Goal: Transaction & Acquisition: Purchase product/service

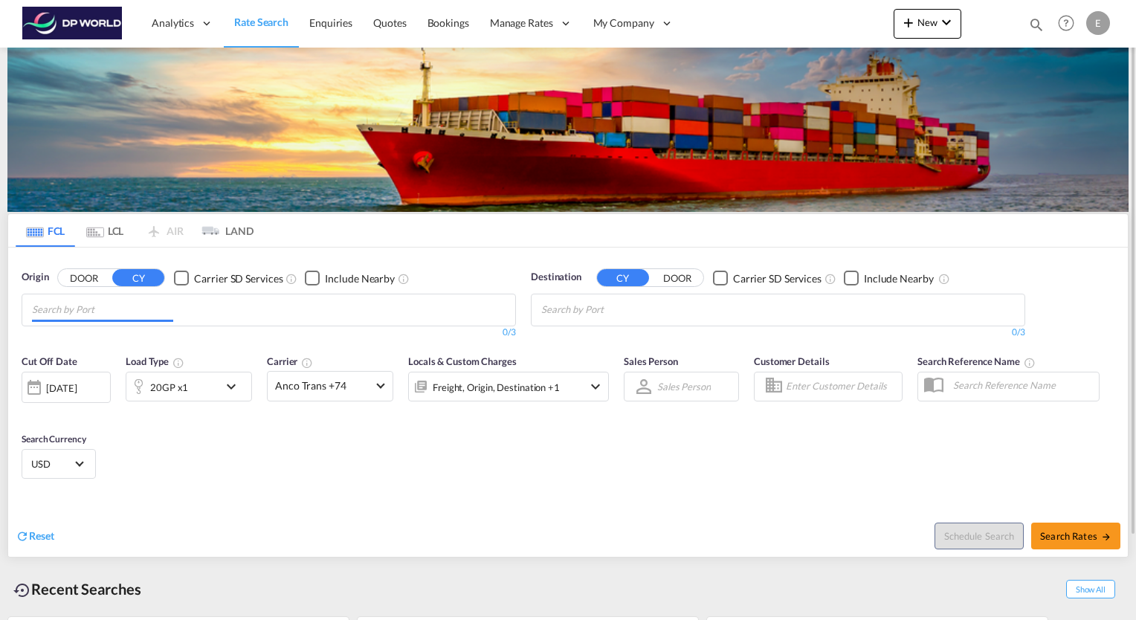
click at [86, 309] on input "Chips input." at bounding box center [102, 310] width 141 height 24
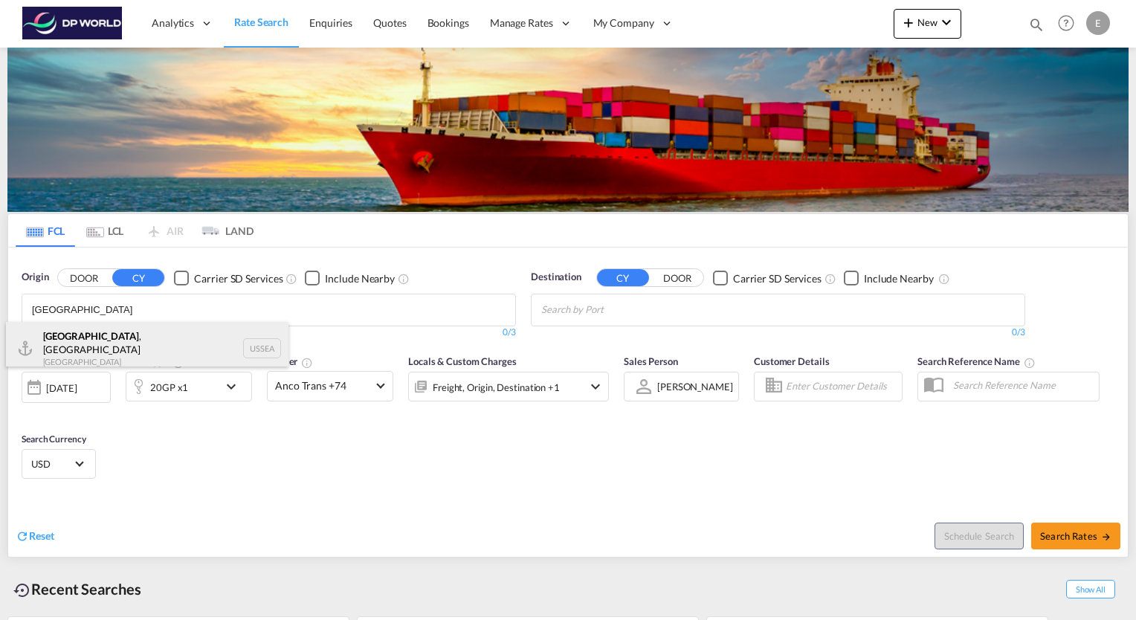
type input "[GEOGRAPHIC_DATA]"
click at [80, 336] on div "[GEOGRAPHIC_DATA] , [GEOGRAPHIC_DATA] [GEOGRAPHIC_DATA] USSEA" at bounding box center [147, 349] width 282 height 54
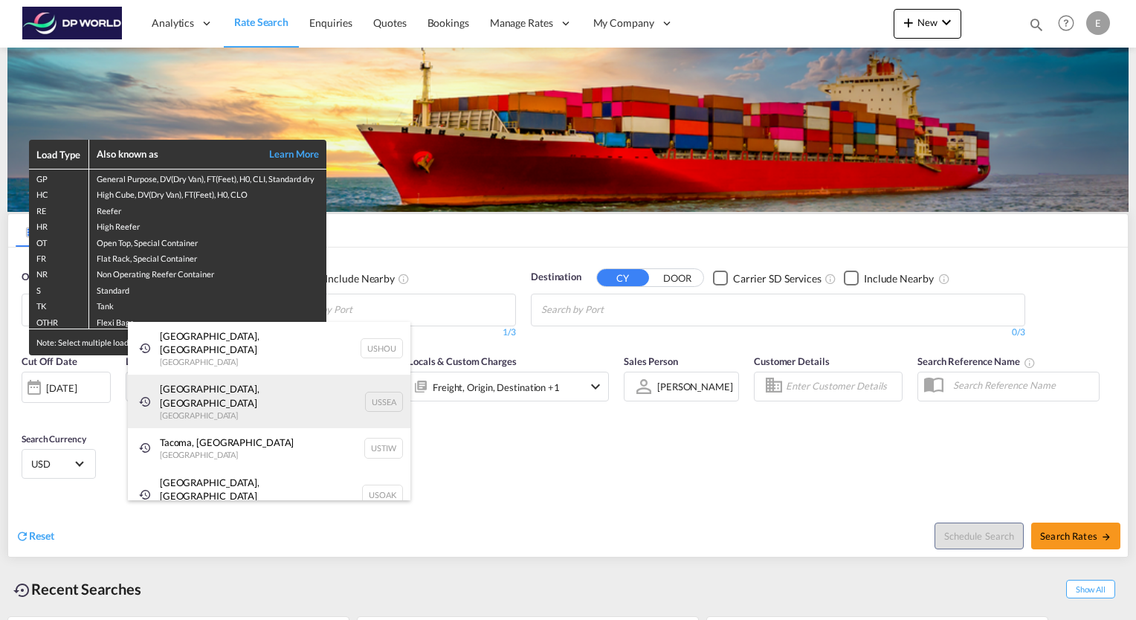
click at [227, 380] on div "[GEOGRAPHIC_DATA], [GEOGRAPHIC_DATA] [GEOGRAPHIC_DATA] USSEA" at bounding box center [269, 402] width 282 height 54
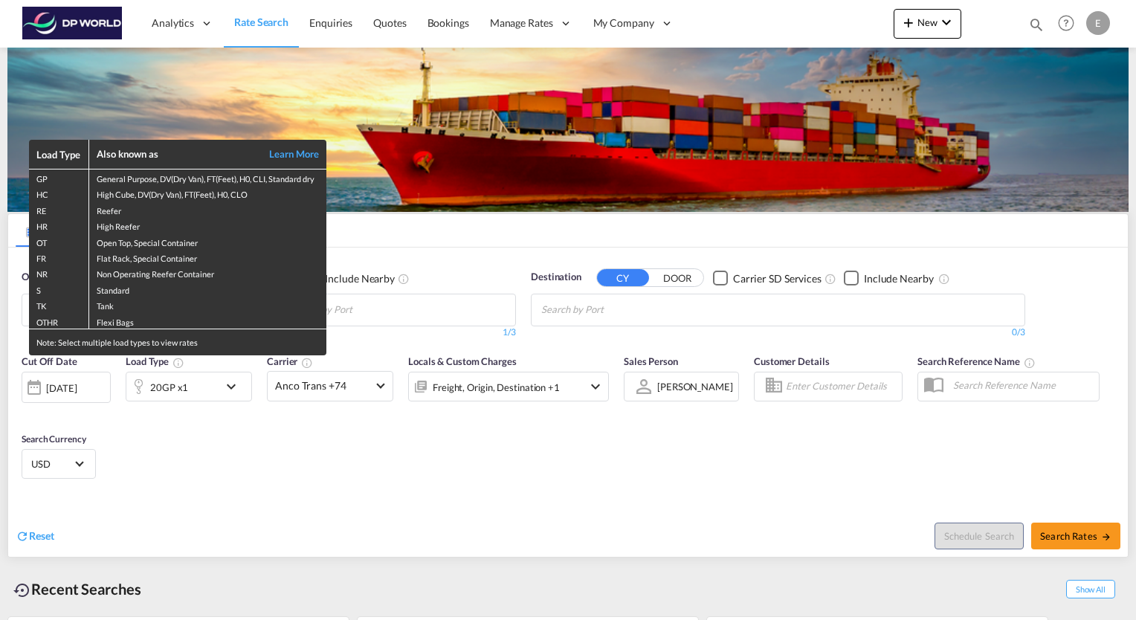
click at [462, 243] on div "Load Type Also known as Learn More GP General Purpose, DV(Dry Van), FT(Feet), H…" at bounding box center [568, 310] width 1136 height 620
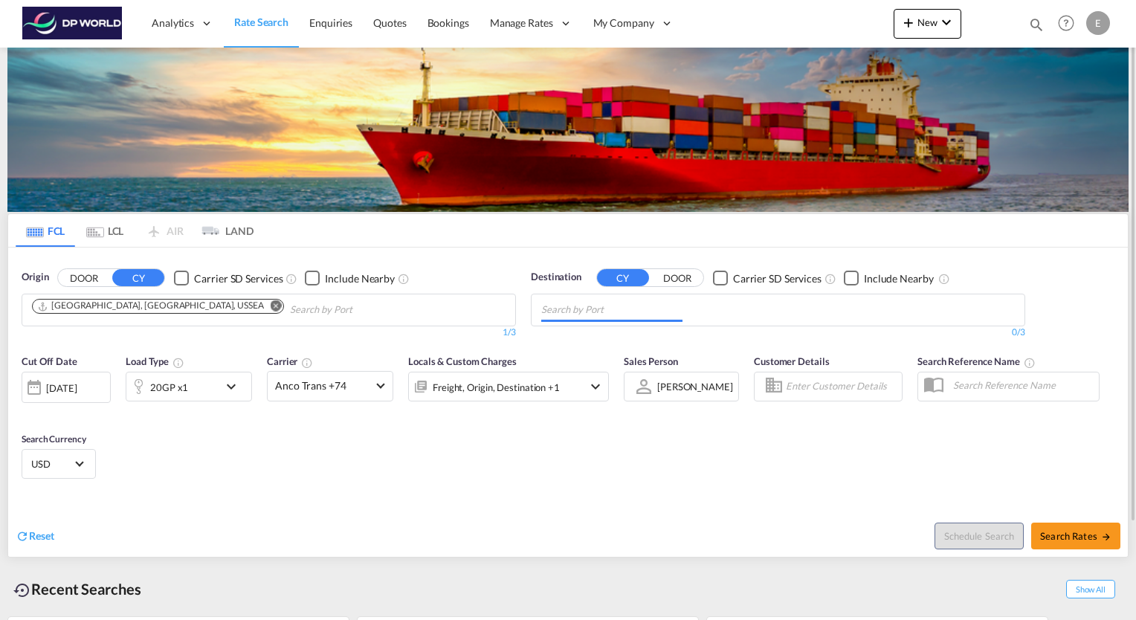
click at [612, 311] on input "Chips input." at bounding box center [611, 310] width 141 height 24
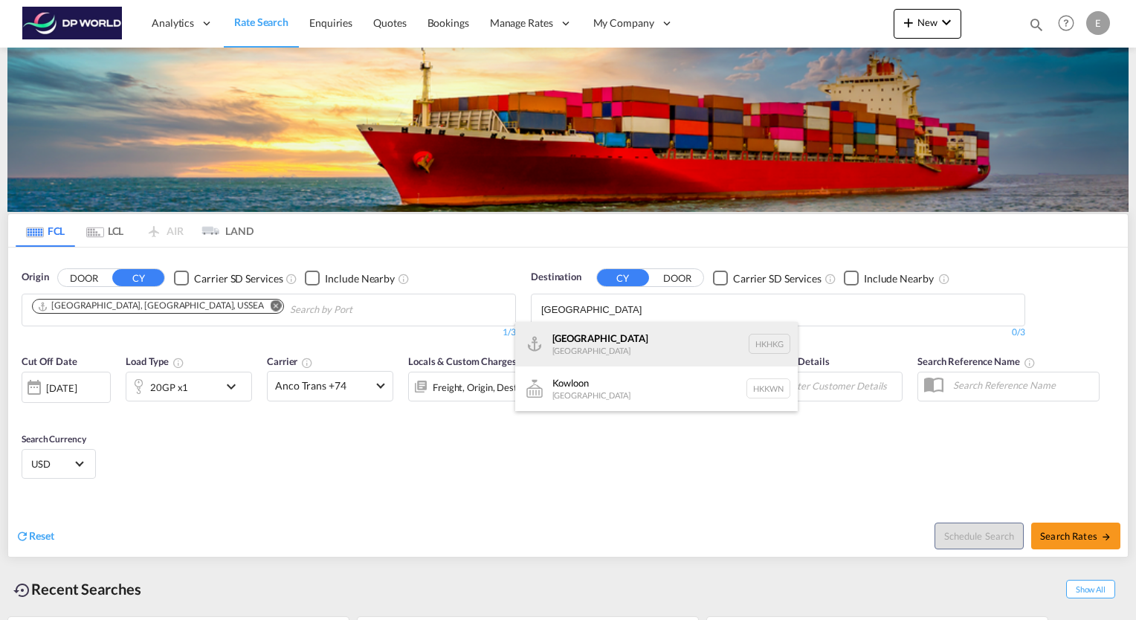
type input "[GEOGRAPHIC_DATA]"
click at [577, 335] on div "[GEOGRAPHIC_DATA] [GEOGRAPHIC_DATA] [GEOGRAPHIC_DATA]" at bounding box center [656, 344] width 282 height 45
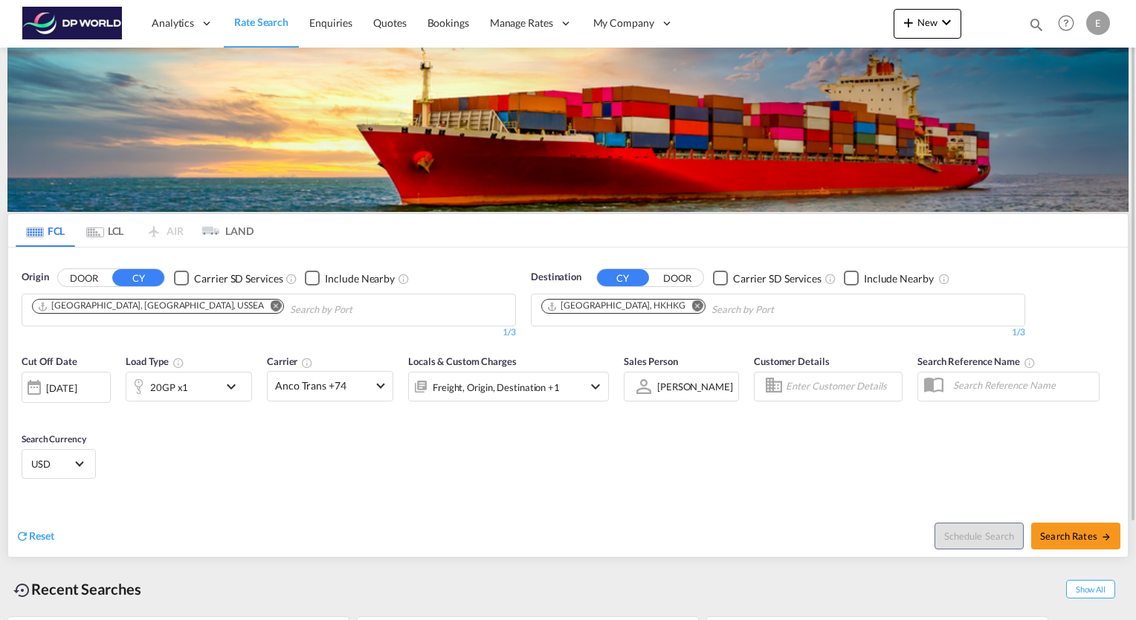
click at [233, 388] on md-icon "icon-chevron-down" at bounding box center [234, 387] width 25 height 18
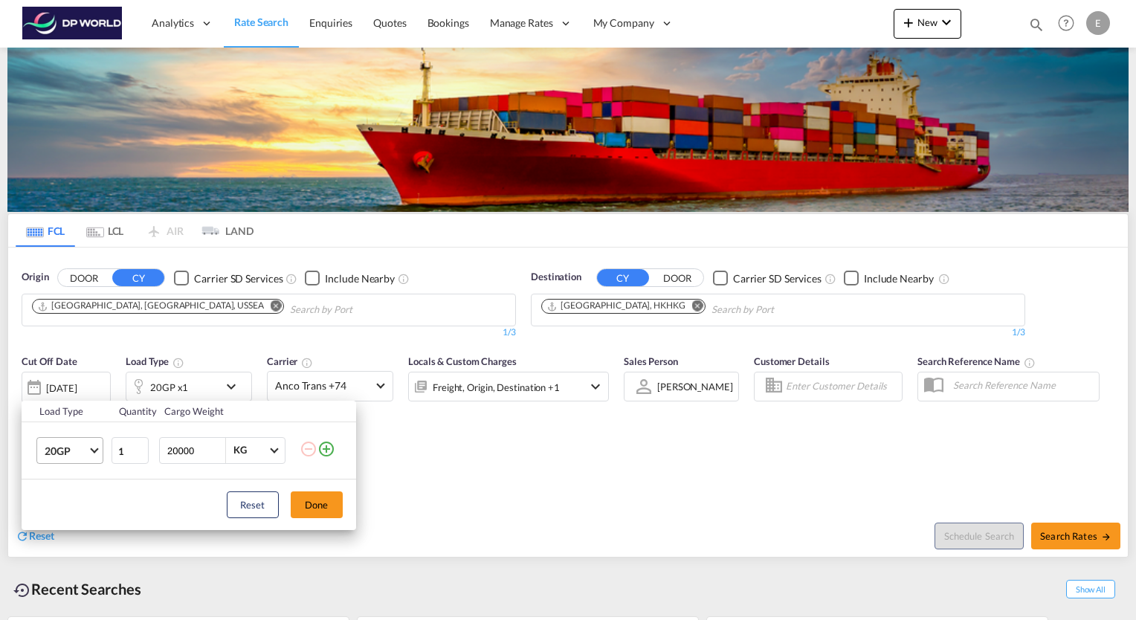
click at [97, 453] on md-select-value "20GP" at bounding box center [72, 450] width 59 height 25
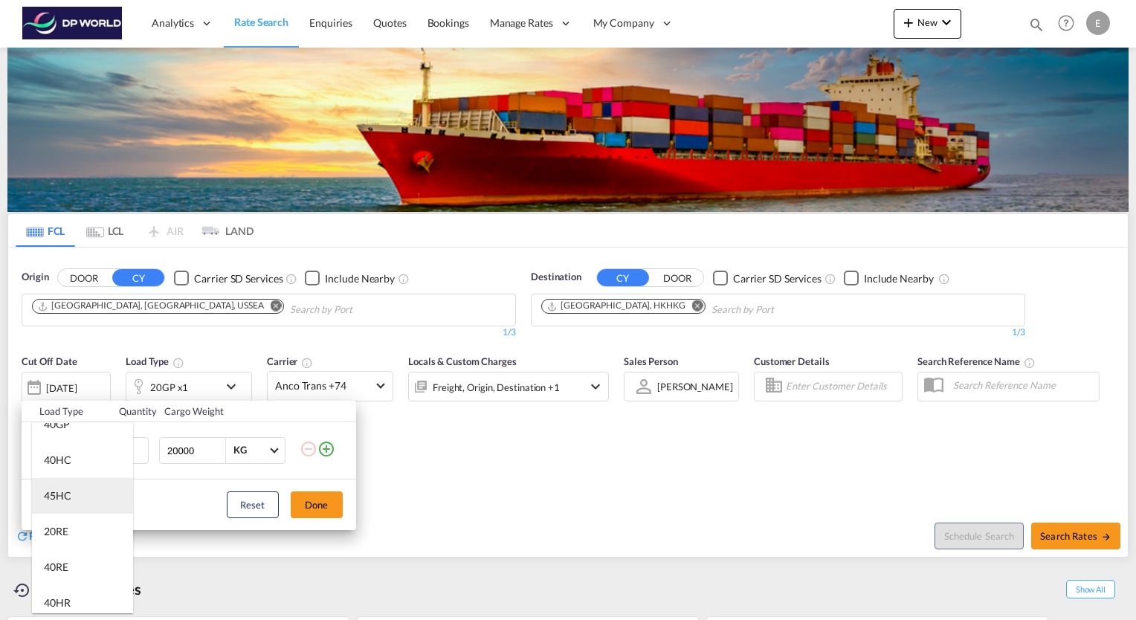
scroll to position [74, 0]
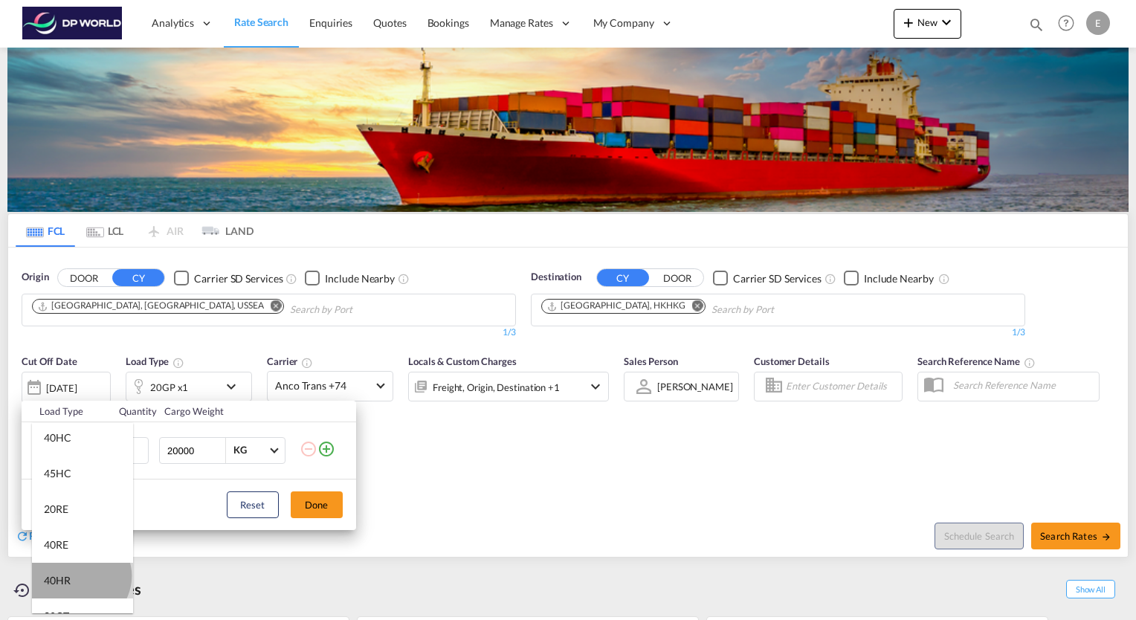
click at [80, 575] on md-option "40HR" at bounding box center [82, 581] width 101 height 36
click at [309, 516] on button "Done" at bounding box center [317, 504] width 52 height 27
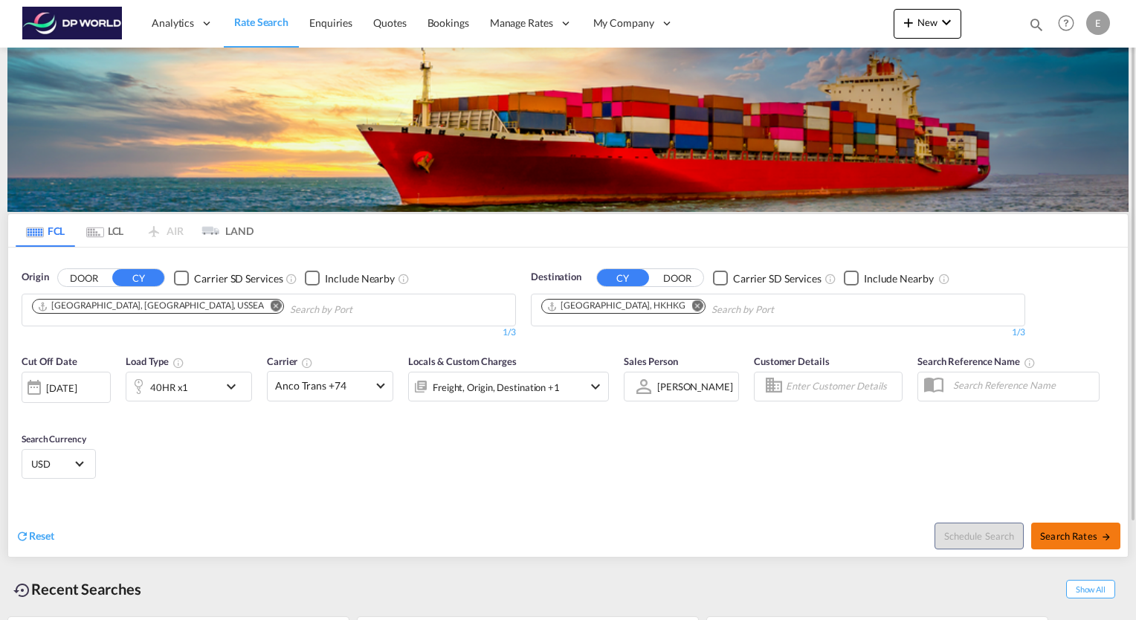
click at [1076, 537] on span "Search Rates" at bounding box center [1075, 536] width 71 height 12
type input "USSEA to HKHKG / [DATE]"
